Goal: Task Accomplishment & Management: Use online tool/utility

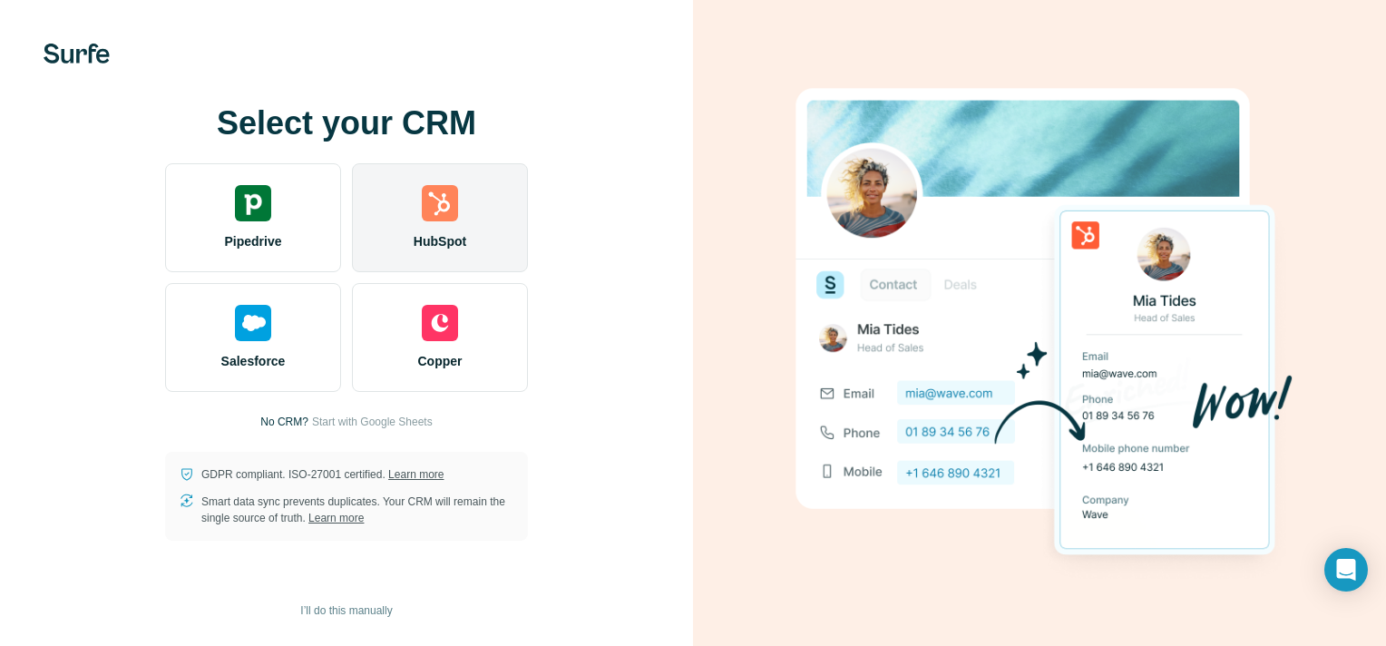
click at [429, 210] on img at bounding box center [440, 203] width 36 height 36
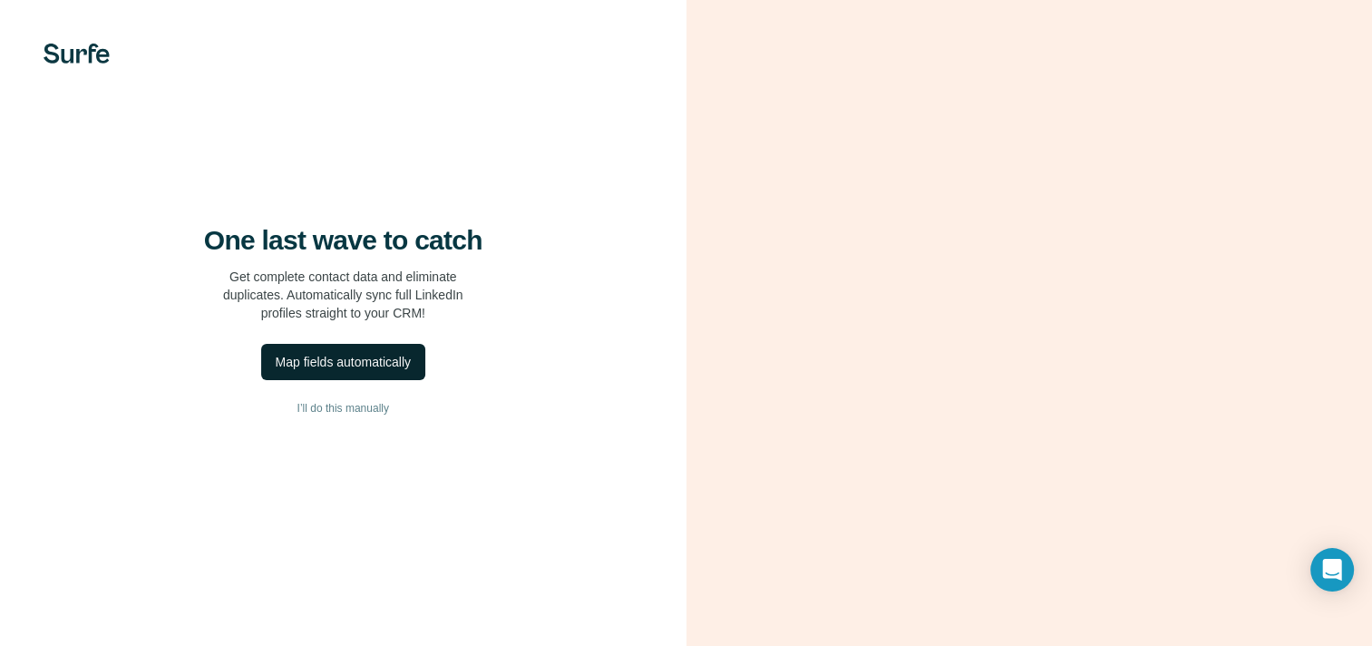
click at [359, 371] on div "Map fields automatically" at bounding box center [343, 362] width 135 height 18
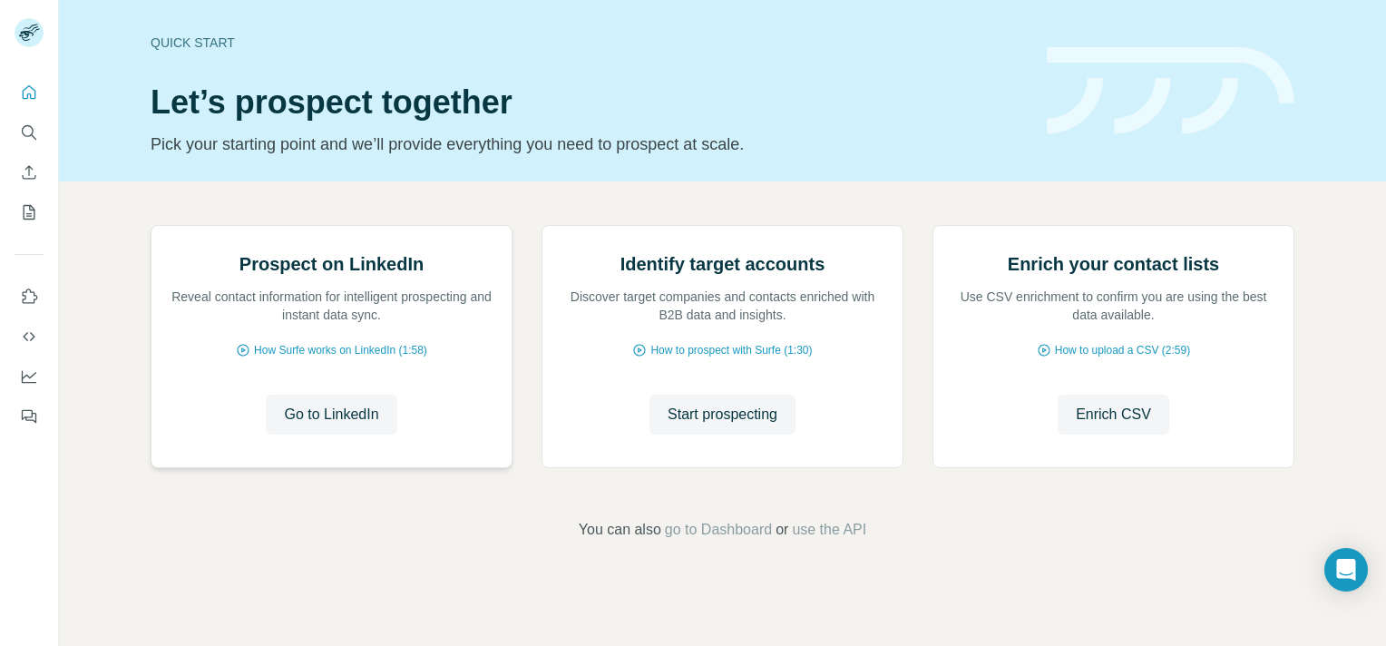
scroll to position [138, 0]
click at [345, 425] on span "Go to LinkedIn" at bounding box center [331, 415] width 94 height 22
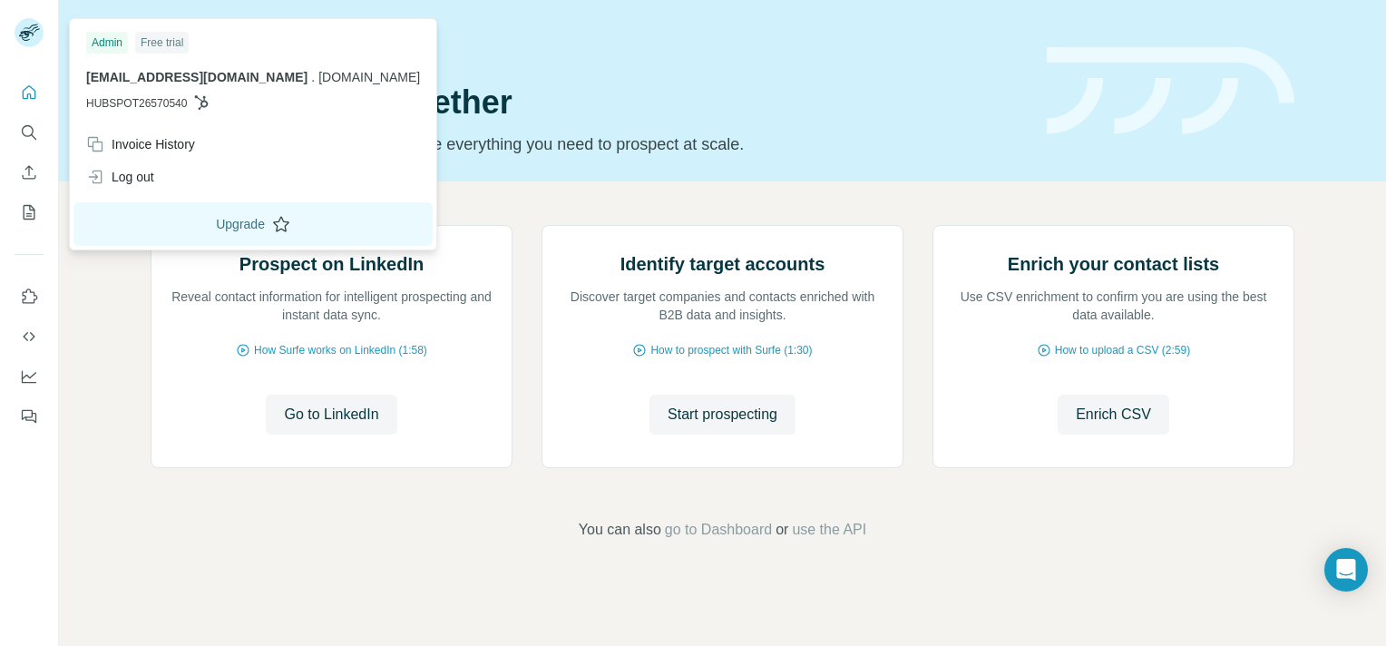
click at [192, 210] on button "Upgrade" at bounding box center [252, 224] width 359 height 44
